Goal: Navigation & Orientation: Find specific page/section

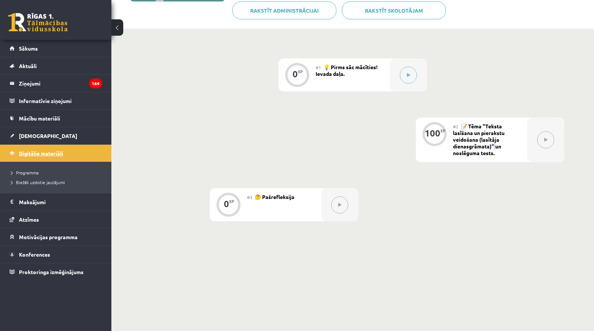
scroll to position [150, 0]
click at [48, 151] on span "Digitālie materiāli" at bounding box center [41, 153] width 44 height 7
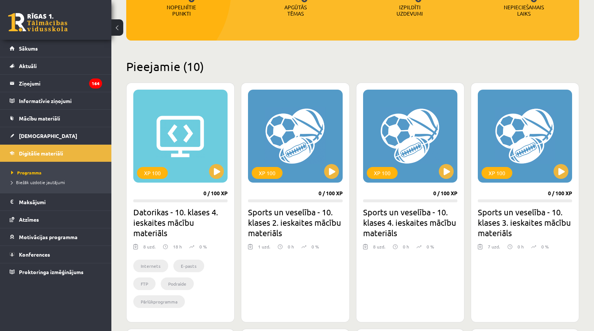
scroll to position [125, 0]
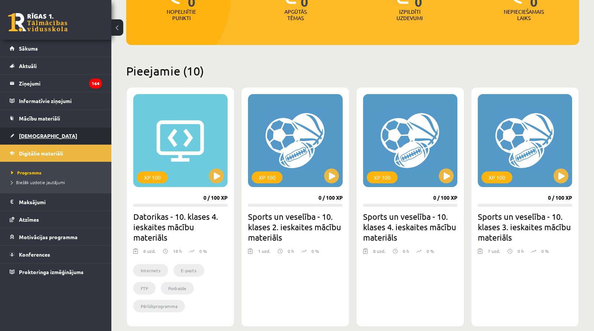
click at [26, 134] on span "[DEMOGRAPHIC_DATA]" at bounding box center [48, 135] width 58 height 7
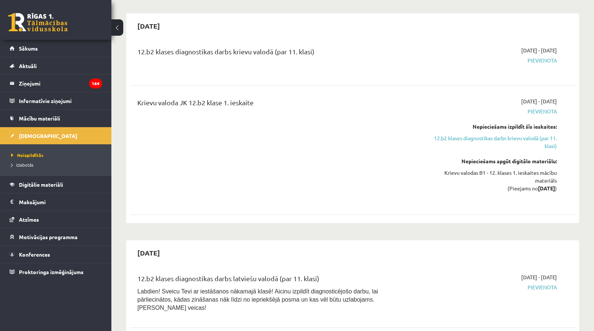
scroll to position [828, 0]
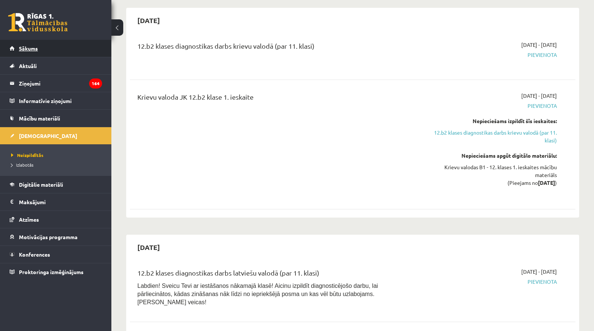
click at [24, 48] on span "Sākums" at bounding box center [28, 48] width 19 height 7
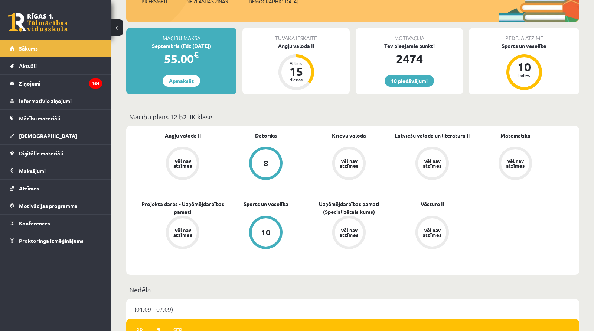
scroll to position [126, 0]
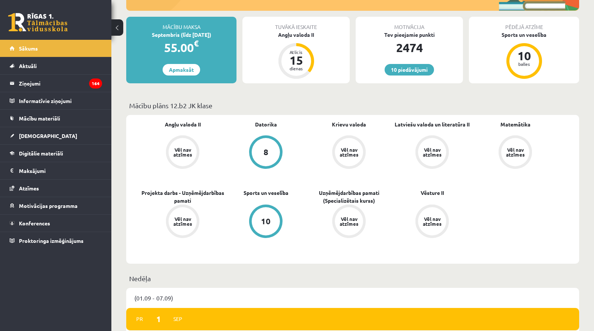
click at [259, 145] on div "8" at bounding box center [266, 152] width 28 height 28
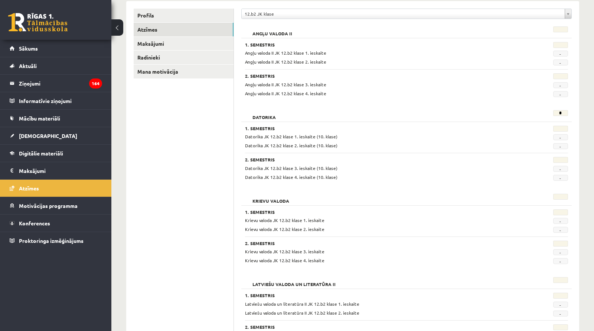
scroll to position [99, 0]
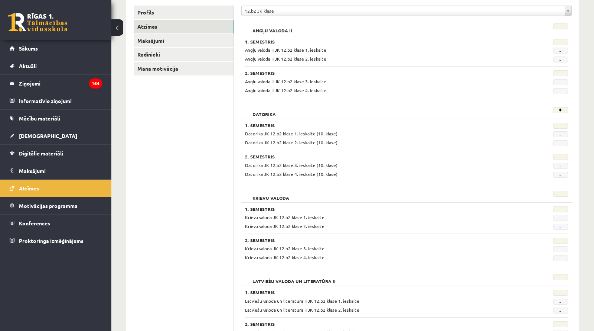
click at [558, 131] on span "-" at bounding box center [561, 134] width 15 height 6
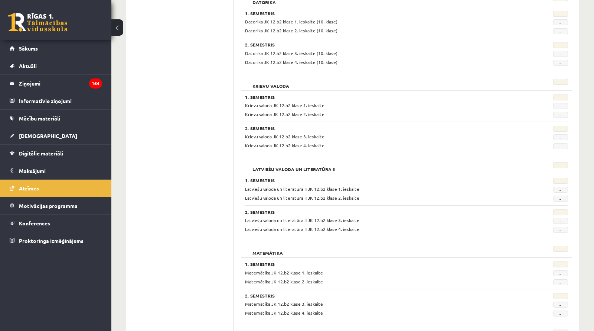
scroll to position [209, 0]
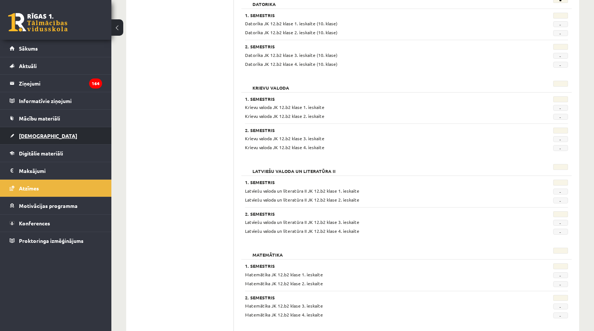
click at [27, 132] on span "[DEMOGRAPHIC_DATA]" at bounding box center [48, 135] width 58 height 7
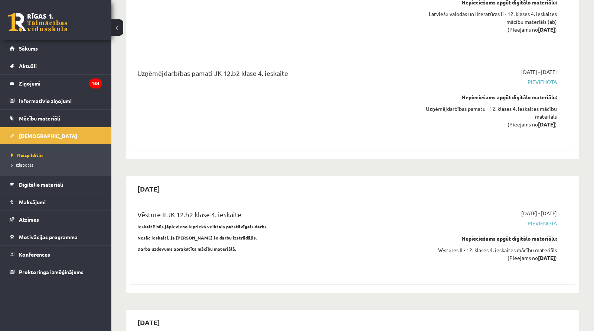
scroll to position [4220, 0]
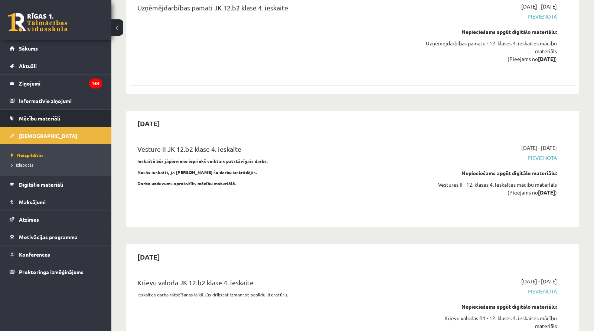
click at [41, 119] on span "Mācību materiāli" at bounding box center [39, 118] width 41 height 7
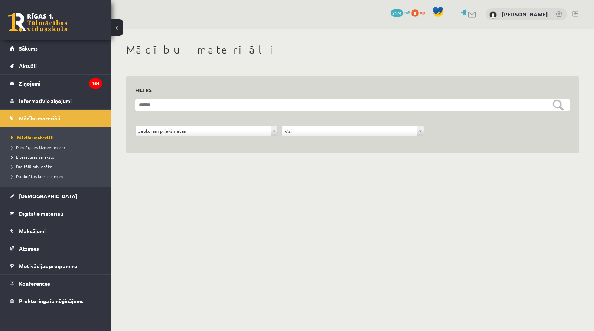
click at [38, 146] on span "Pieslēgties Uzdevumiem" at bounding box center [38, 147] width 54 height 6
click at [558, 15] on link at bounding box center [559, 14] width 7 height 7
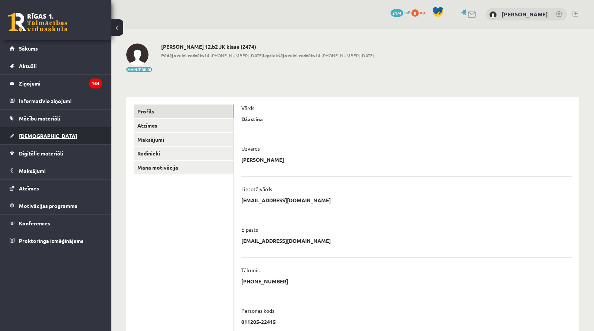
click at [36, 138] on link "[DEMOGRAPHIC_DATA]" at bounding box center [56, 135] width 93 height 17
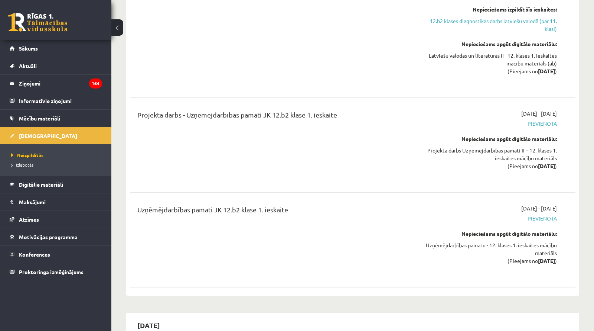
scroll to position [1181, 0]
click at [35, 45] on span "Sākums" at bounding box center [28, 48] width 19 height 7
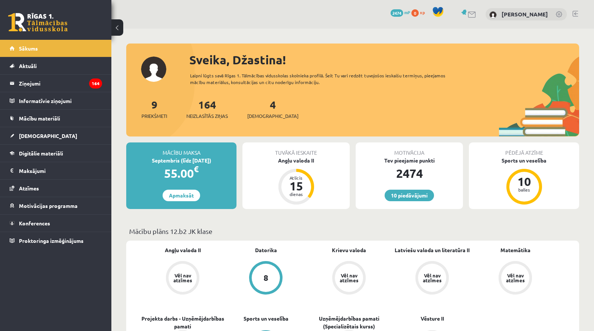
click at [391, 12] on span "2474" at bounding box center [397, 12] width 13 height 7
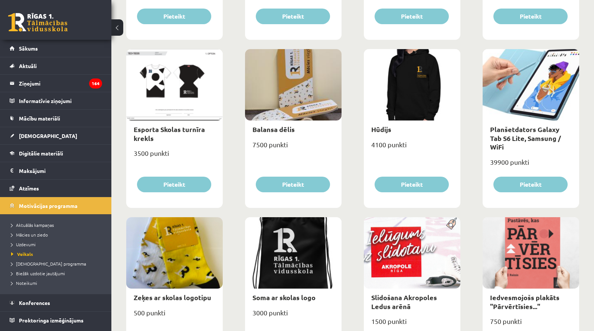
scroll to position [413, 0]
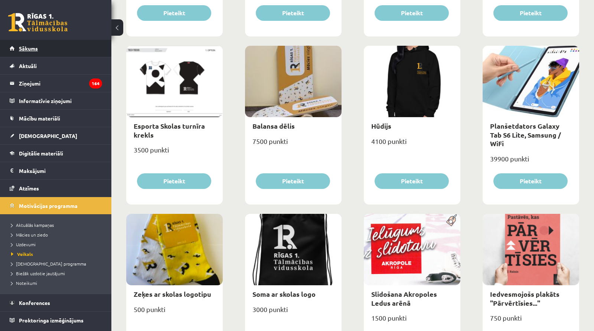
click at [32, 50] on span "Sākums" at bounding box center [28, 48] width 19 height 7
